Goal: Information Seeking & Learning: Learn about a topic

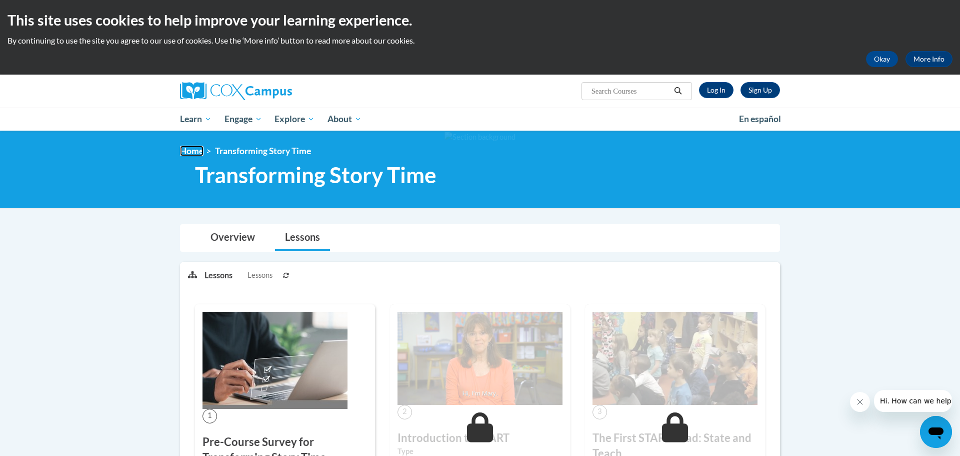
click at [198, 148] on link "Home" at bounding box center [192, 151] width 24 height 11
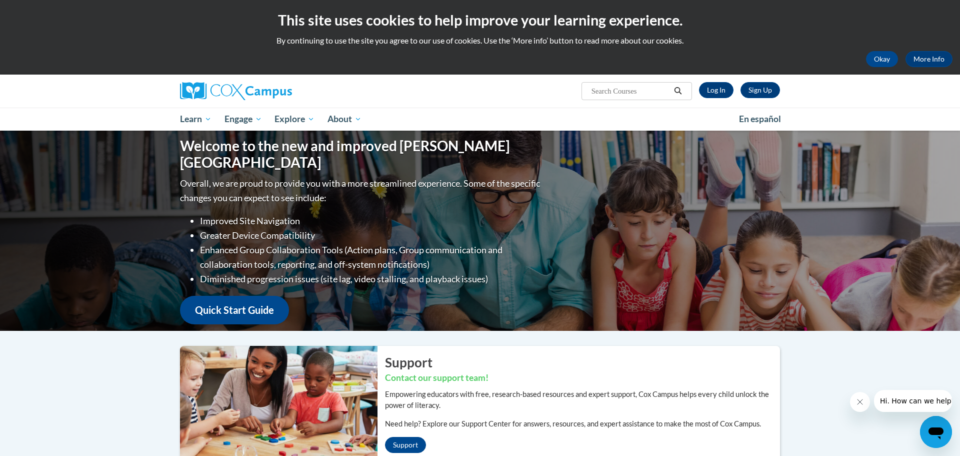
click at [715, 92] on link "Log In" at bounding box center [716, 90] width 35 height 16
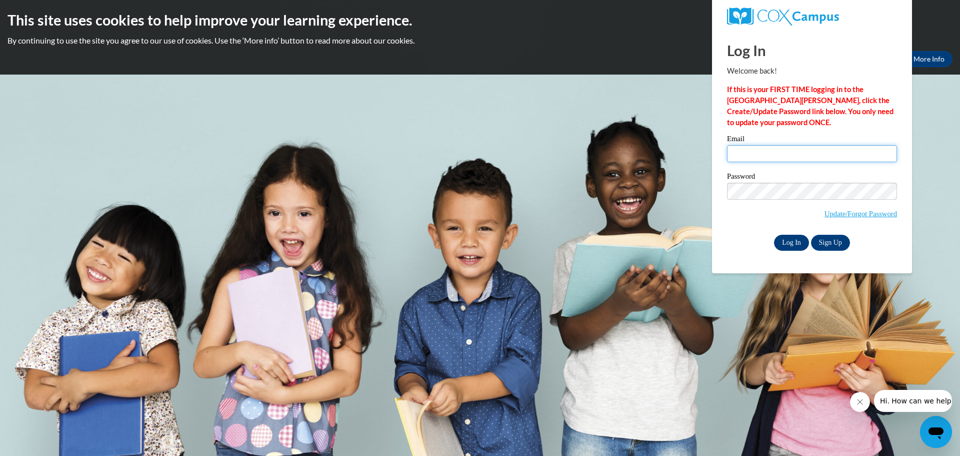
type input "tabrice1975@gmail.com"
click at [799, 239] on input "Log In" at bounding box center [791, 243] width 35 height 16
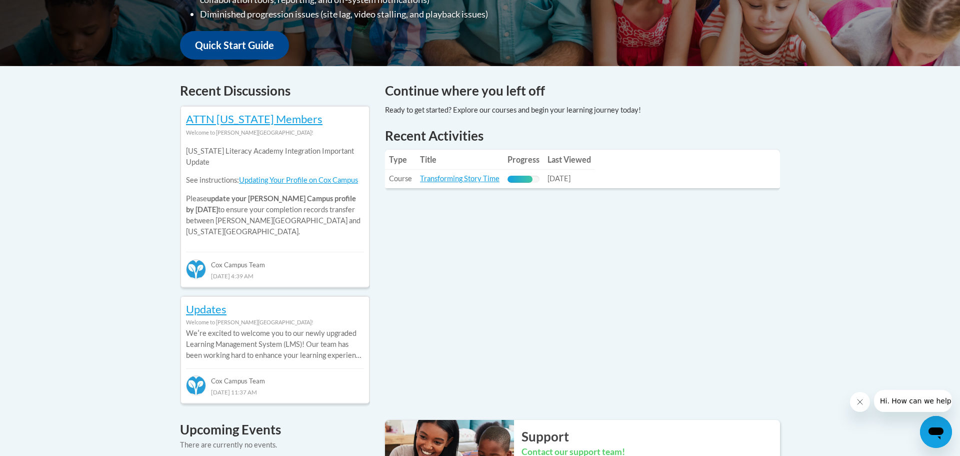
scroll to position [360, 0]
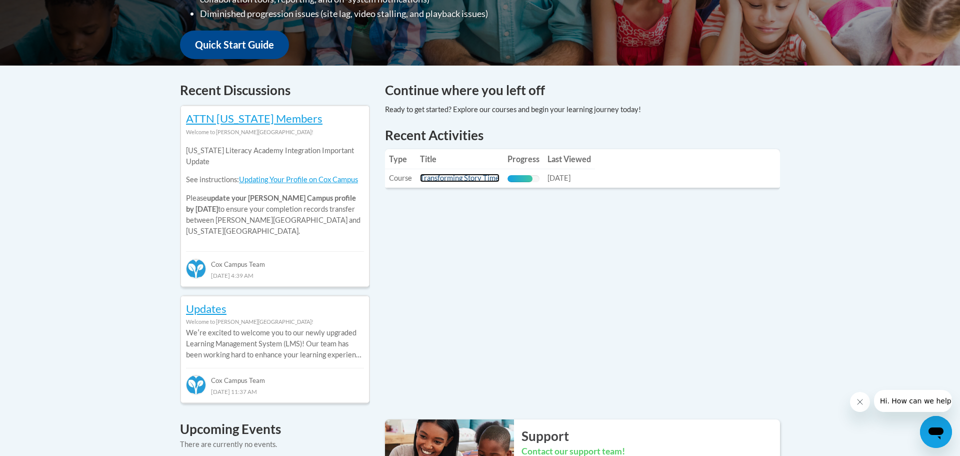
click at [465, 177] on link "Transforming Story Time" at bounding box center [460, 178] width 80 height 9
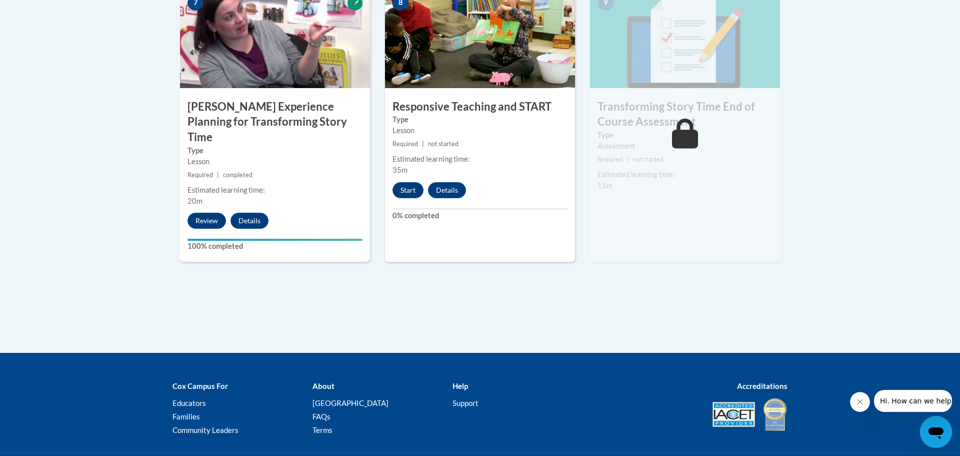
scroll to position [940, 0]
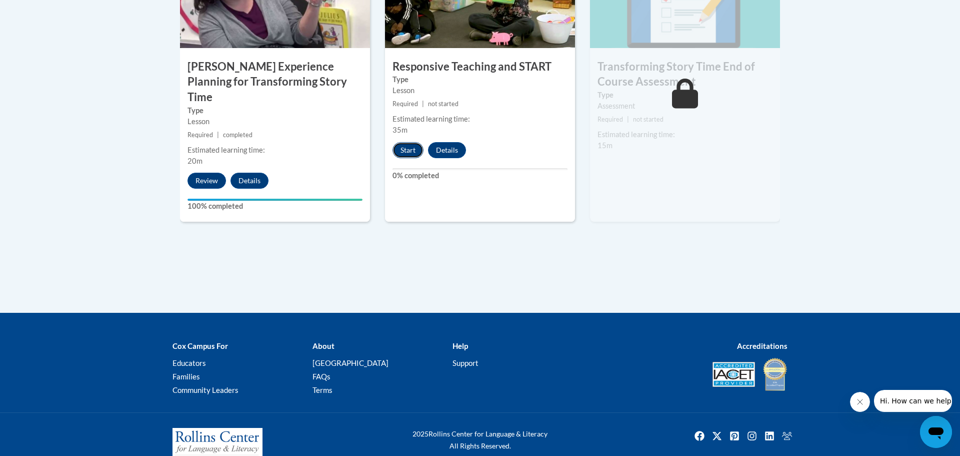
click at [410, 154] on button "Start" at bounding box center [408, 150] width 31 height 16
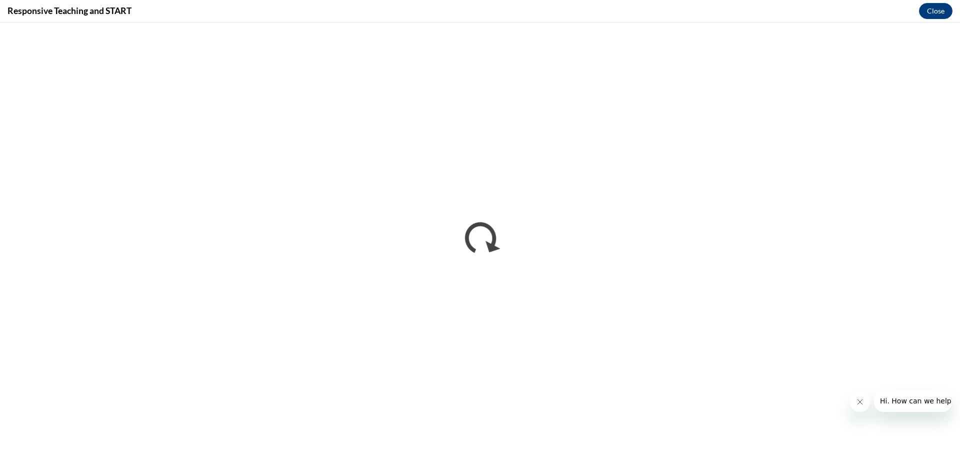
scroll to position [0, 0]
